Goal: Contribute content: Contribute content

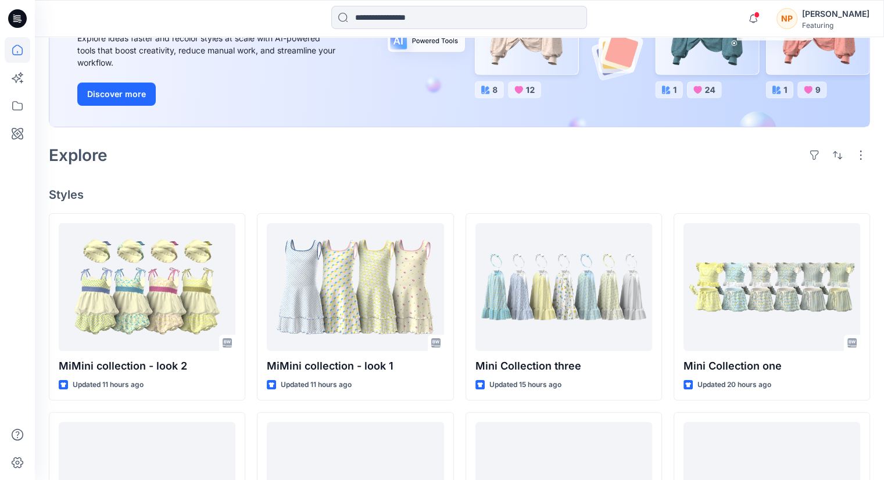
scroll to position [233, 0]
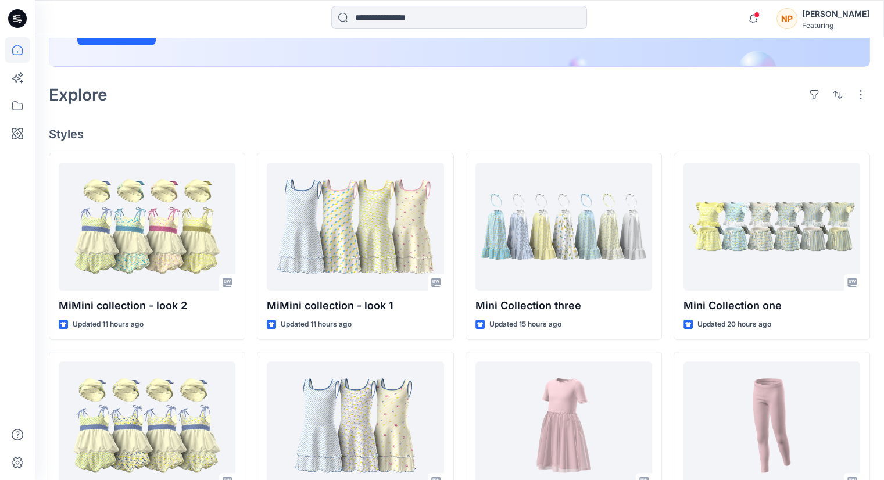
click at [35, 272] on div "Welcome back, [PERSON_NAME] New New Unleash Creativity, Speed Up Development Ex…" at bounding box center [460, 279] width 850 height 948
click at [128, 138] on h4 "Styles" at bounding box center [460, 134] width 822 height 14
click at [754, 17] on icon "button" at bounding box center [754, 18] width 22 height 23
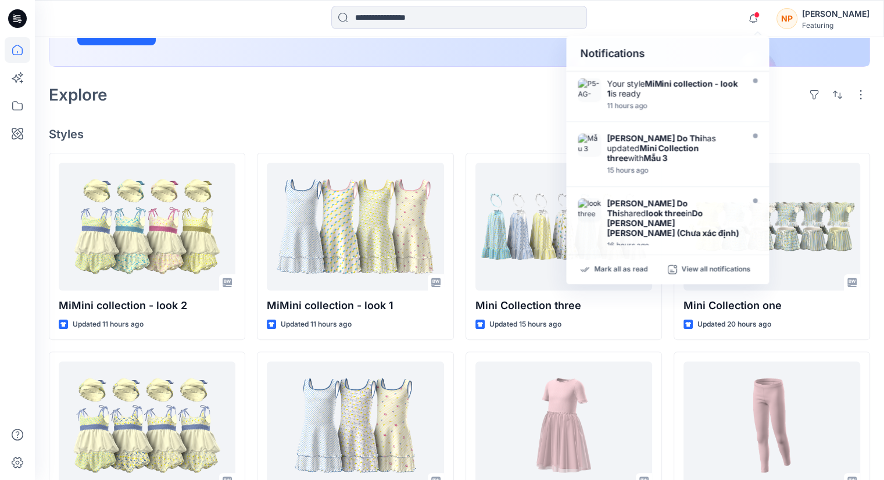
click at [454, 126] on div "Welcome back, [PERSON_NAME] New New Unleash Creativity, Speed Up Development Ex…" at bounding box center [460, 279] width 850 height 948
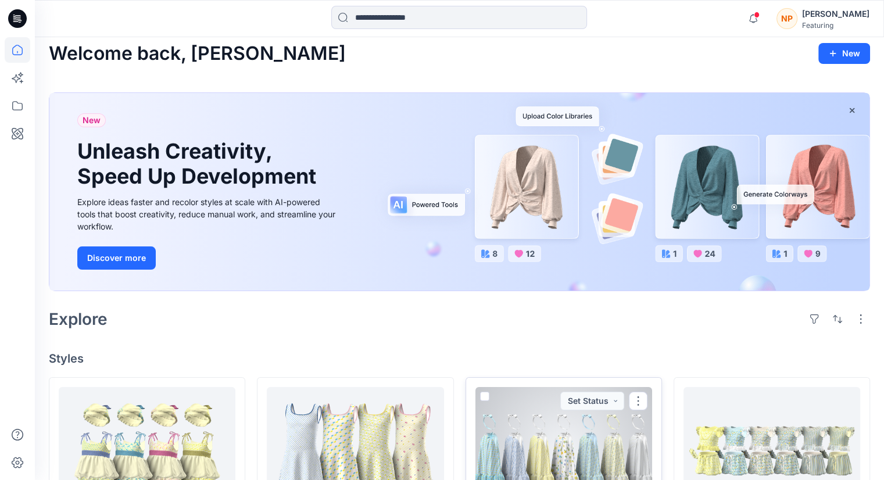
scroll to position [0, 0]
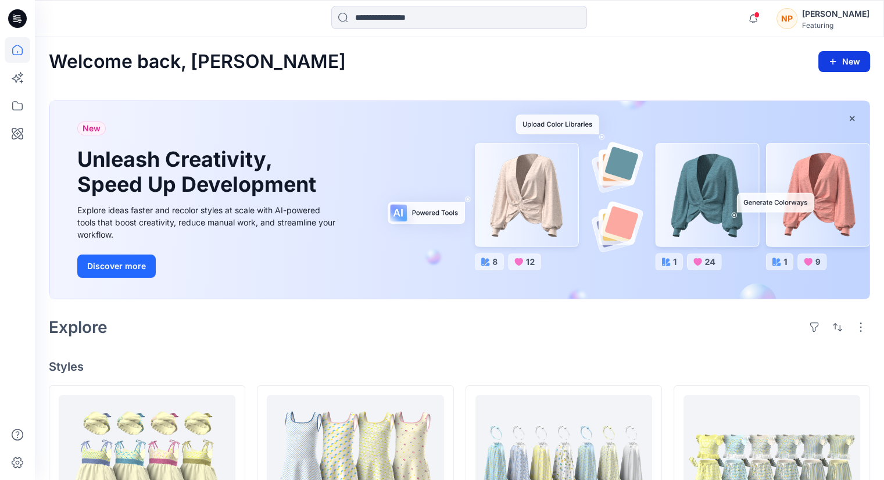
click at [835, 68] on button "New" at bounding box center [845, 61] width 52 height 21
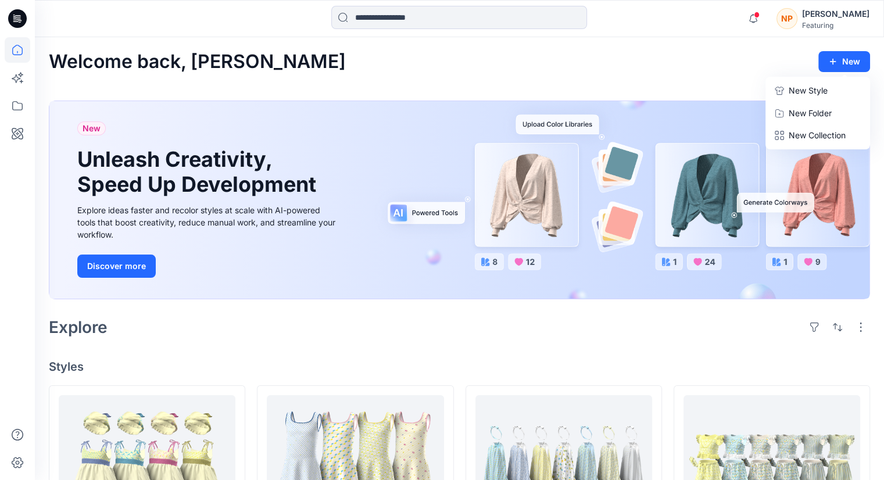
click at [825, 89] on p "New Style" at bounding box center [808, 91] width 39 height 14
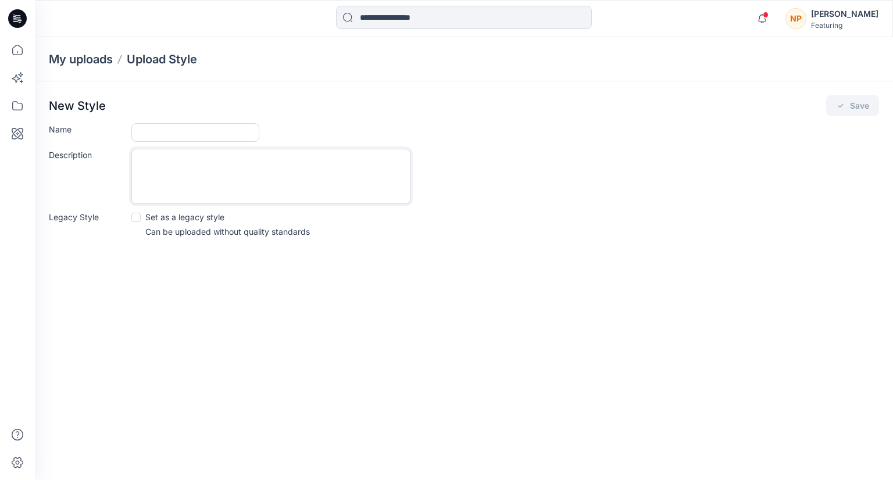
click at [191, 193] on textarea "Description" at bounding box center [270, 176] width 279 height 55
click at [133, 220] on span at bounding box center [135, 217] width 9 height 9
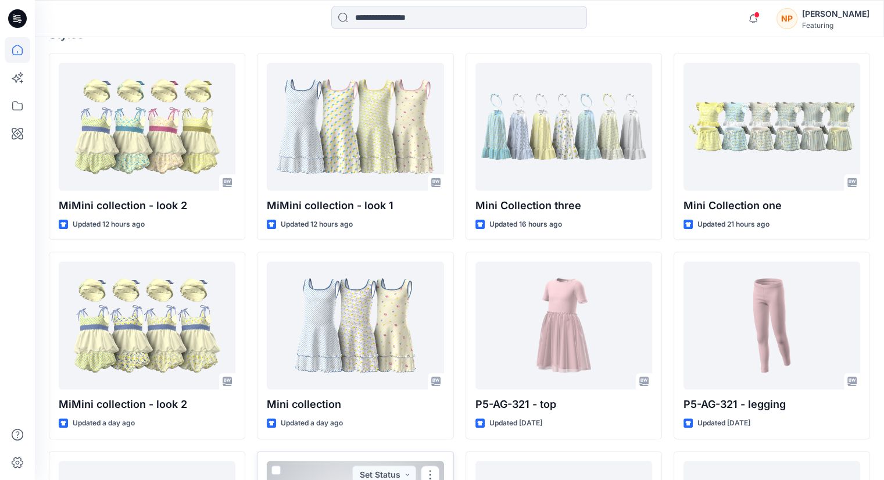
scroll to position [330, 0]
